Goal: Task Accomplishment & Management: Use online tool/utility

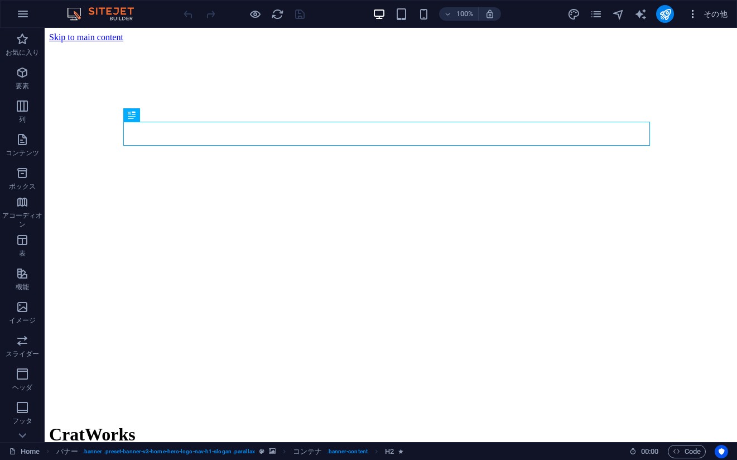
click at [702, 12] on span "その他" at bounding box center [708, 13] width 40 height 11
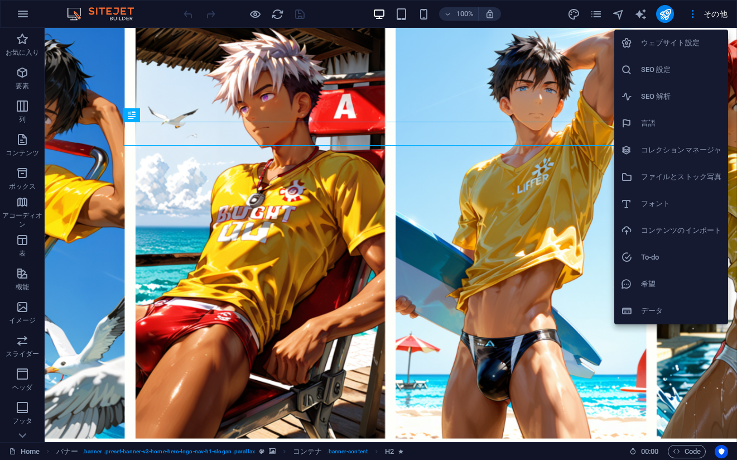
click at [668, 154] on h6 "コレクションマネージャ" at bounding box center [681, 149] width 80 height 13
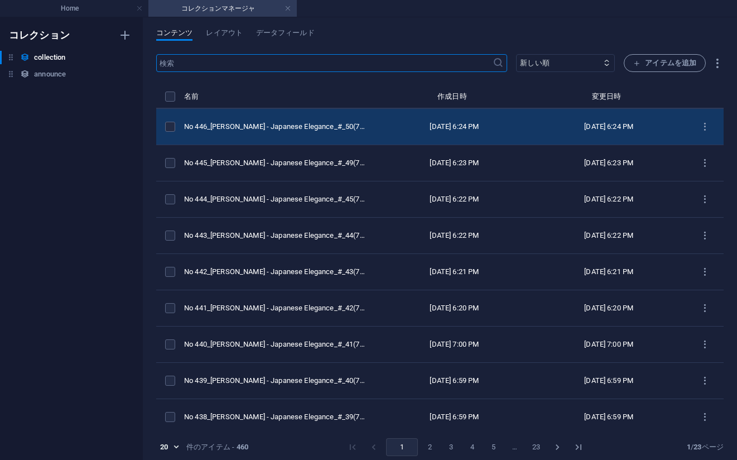
click at [619, 128] on div "[DATE] 6:24 PM" at bounding box center [609, 127] width 137 height 10
select select "[PERSON_NAME] - Japanese Elegance"
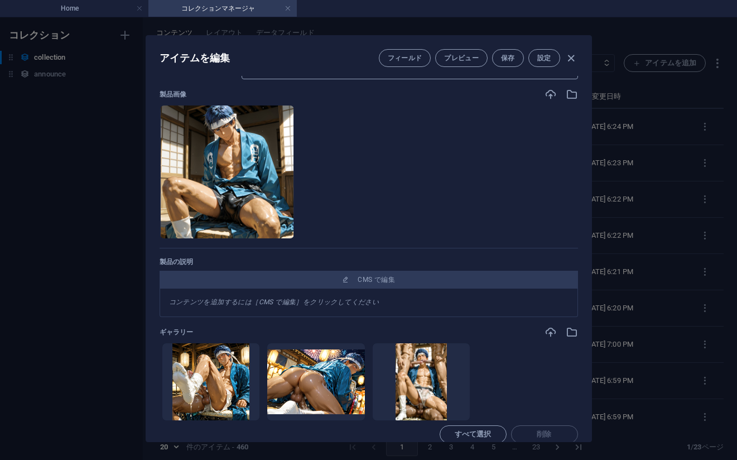
scroll to position [56, 0]
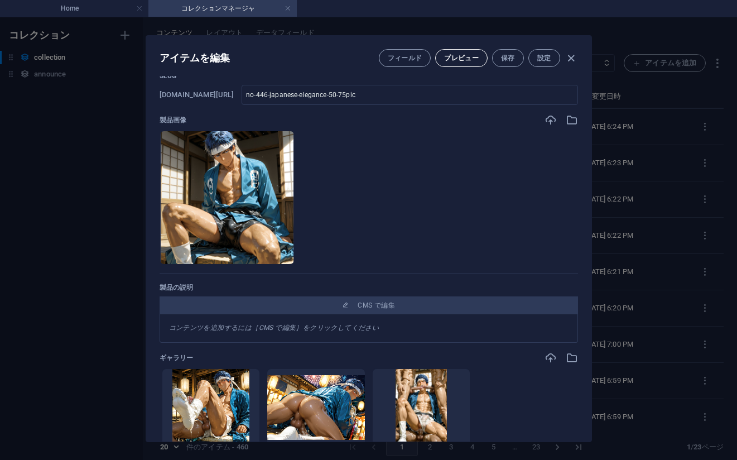
click at [446, 58] on span "プレビュー" at bounding box center [461, 58] width 35 height 9
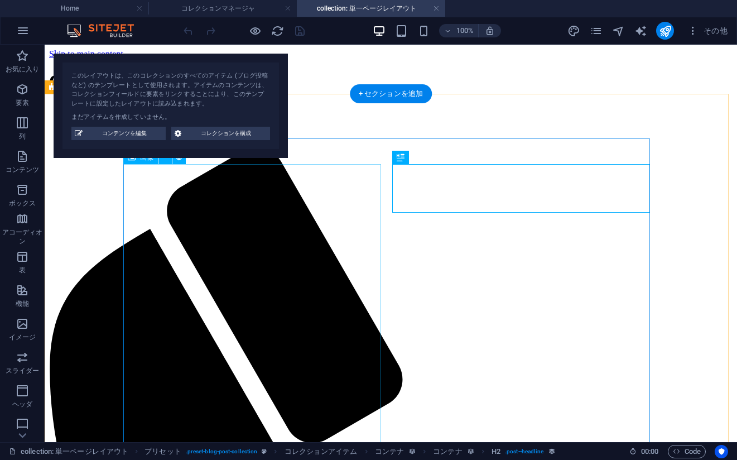
scroll to position [0, 0]
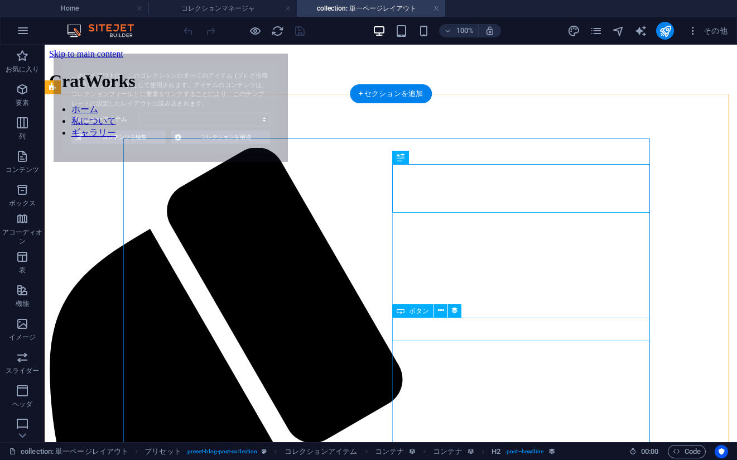
select select "68df9647532d2d6f150ef8a5"
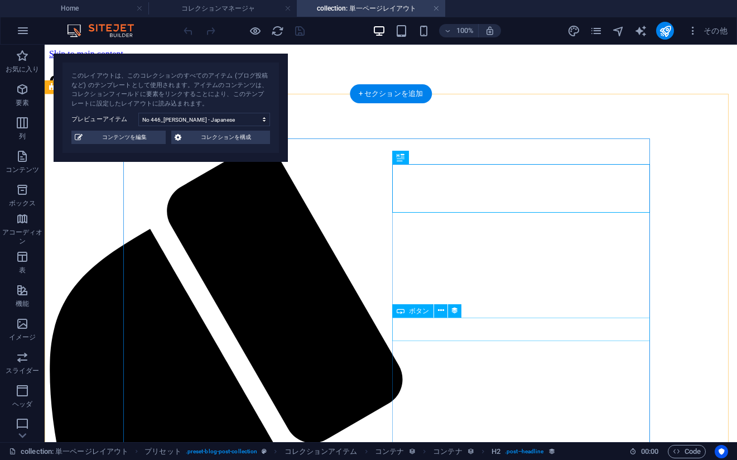
drag, startPoint x: 461, startPoint y: 328, endPoint x: 289, endPoint y: 360, distance: 175.4
select select "external"
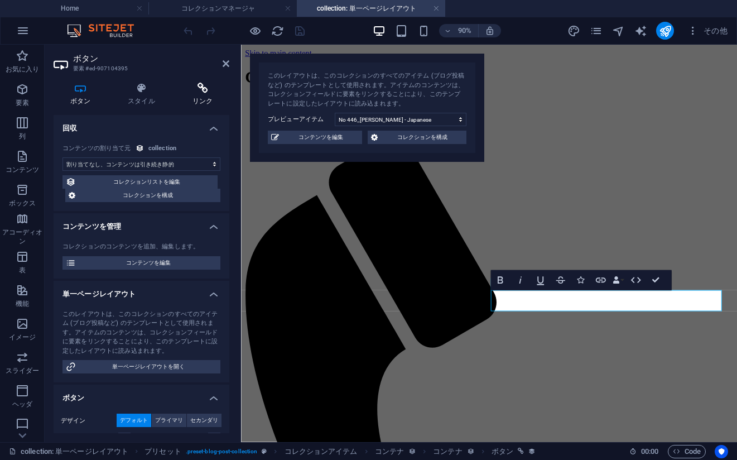
click at [197, 88] on icon at bounding box center [203, 88] width 54 height 11
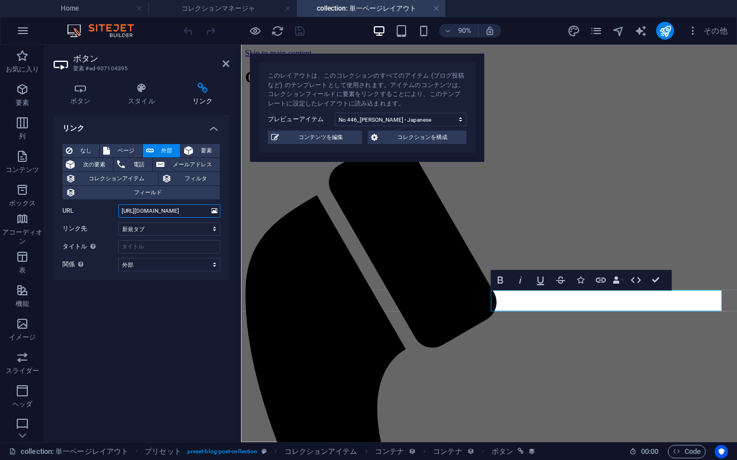
click at [173, 212] on input "[URL][DOMAIN_NAME]" at bounding box center [169, 210] width 102 height 13
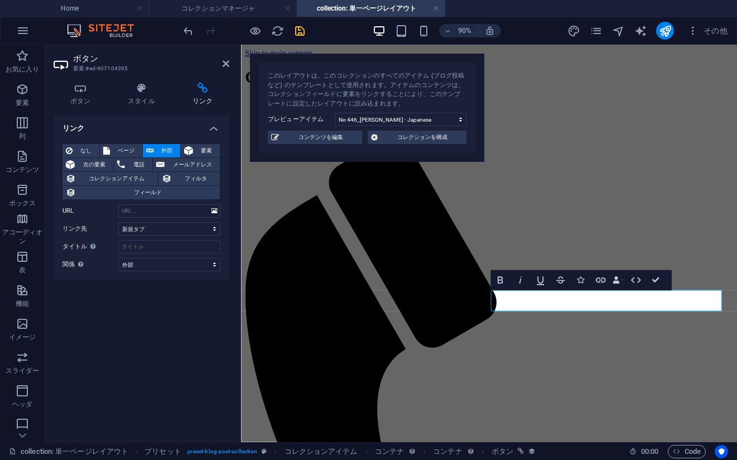
click at [303, 25] on icon "save" at bounding box center [300, 31] width 13 height 13
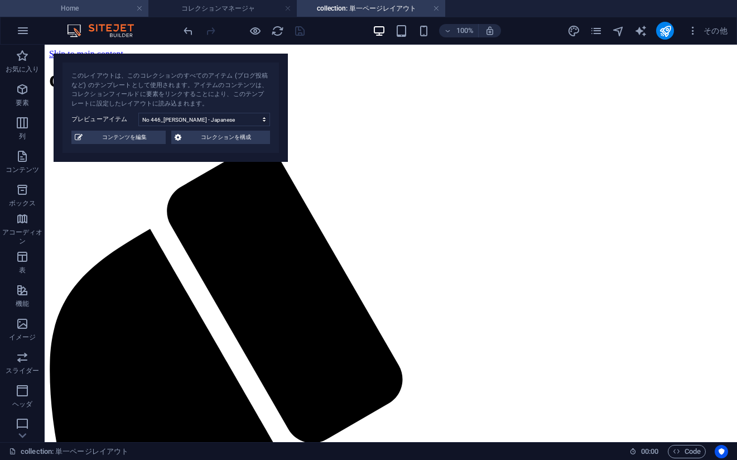
click at [92, 6] on h4 "Home" at bounding box center [74, 8] width 149 height 12
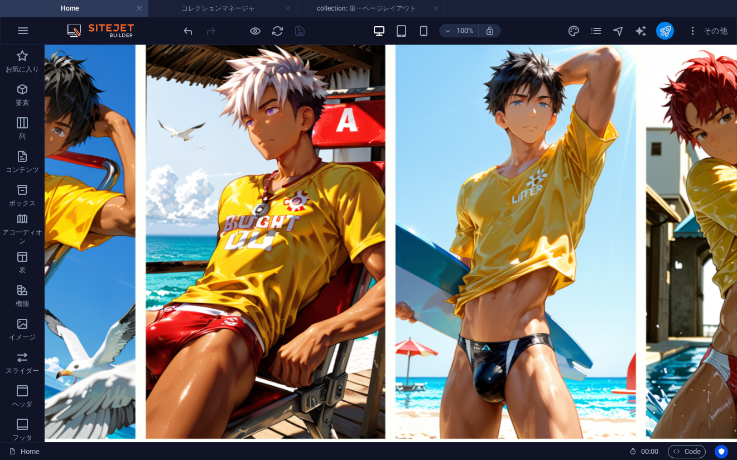
click at [660, 32] on icon "publish" at bounding box center [665, 31] width 13 height 13
